Goal: Information Seeking & Learning: Learn about a topic

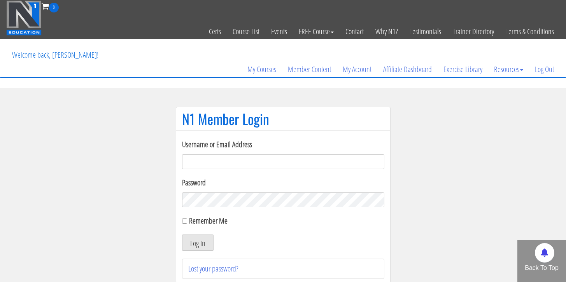
type input "[EMAIL_ADDRESS][DOMAIN_NAME]"
click at [182, 221] on input "Remember Me" at bounding box center [184, 220] width 5 height 5
checkbox input "true"
click at [200, 242] on button "Log In" at bounding box center [198, 242] width 32 height 16
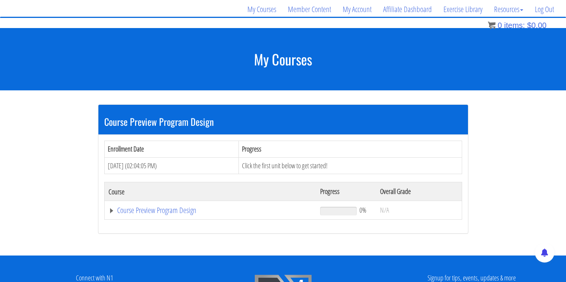
scroll to position [60, 0]
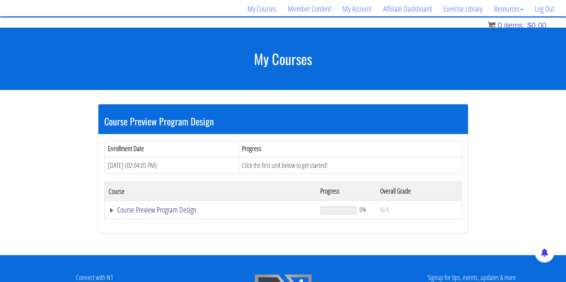
click at [158, 207] on link "Course Preview Program Design" at bounding box center [211, 210] width 204 height 8
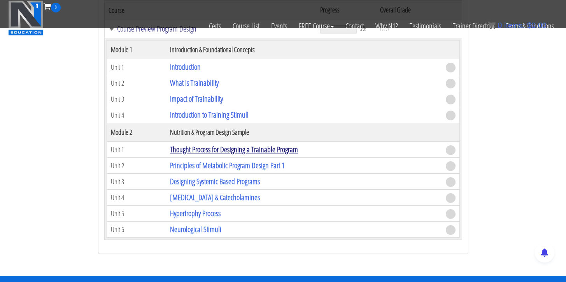
scroll to position [191, 0]
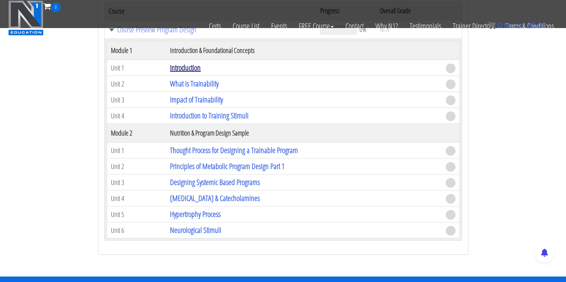
click at [193, 67] on link "Introduction" at bounding box center [185, 67] width 31 height 11
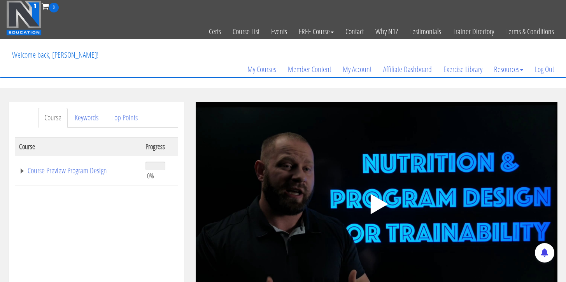
click at [373, 203] on polygon at bounding box center [379, 204] width 18 height 20
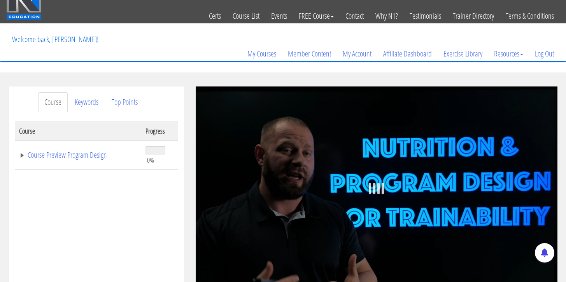
scroll to position [51, 0]
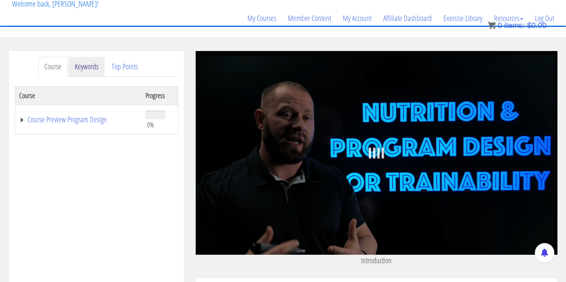
click at [94, 64] on link "Keywords" at bounding box center [86, 67] width 36 height 20
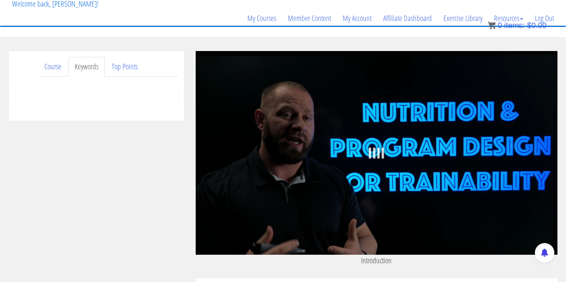
click at [70, 66] on link "Keywords" at bounding box center [86, 67] width 36 height 20
click at [61, 64] on link "Course" at bounding box center [53, 67] width 30 height 20
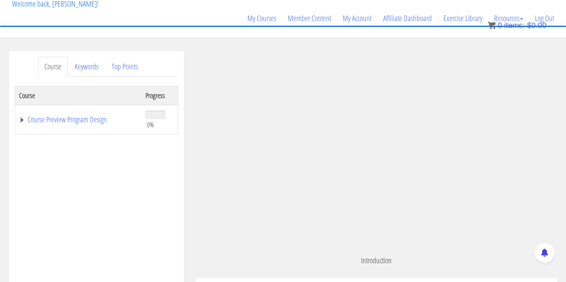
scroll to position [11, 0]
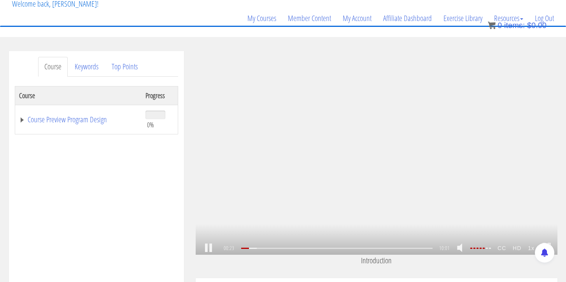
click at [264, 158] on div ".a{fill:#000;opacity:0.65;}.b{fill:#fff;opacity:1.0;} .fp-color-play{opacity:0.…" at bounding box center [377, 152] width 362 height 203
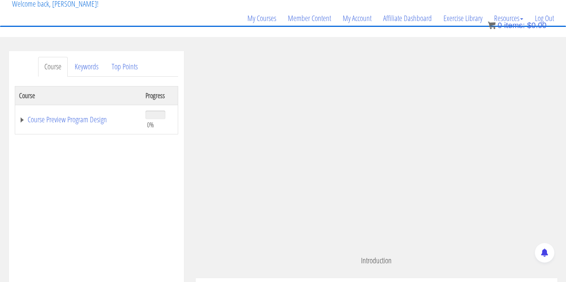
scroll to position [153, 0]
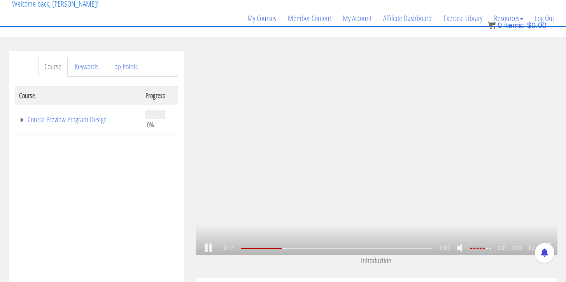
click at [218, 245] on div "02:07 01:20 10:01 07:55 CC HD 1x" at bounding box center [377, 248] width 362 height 13
click at [215, 248] on link at bounding box center [208, 248] width 13 height 0
